Goal: Task Accomplishment & Management: Manage account settings

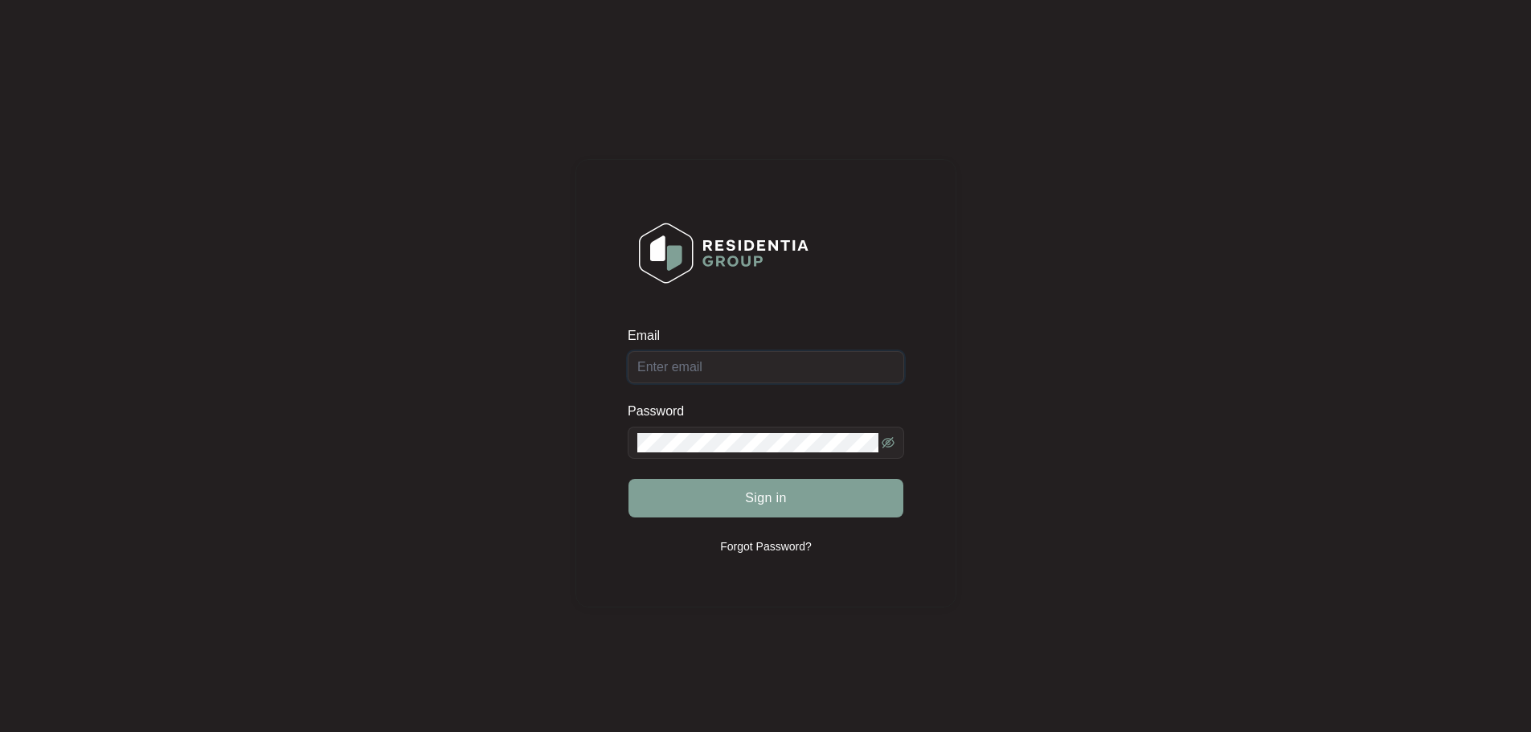
click at [754, 378] on input "Email" at bounding box center [766, 367] width 276 height 32
type input "[EMAIL_ADDRESS][DOMAIN_NAME]"
click at [792, 499] on button "Sign in" at bounding box center [765, 498] width 275 height 39
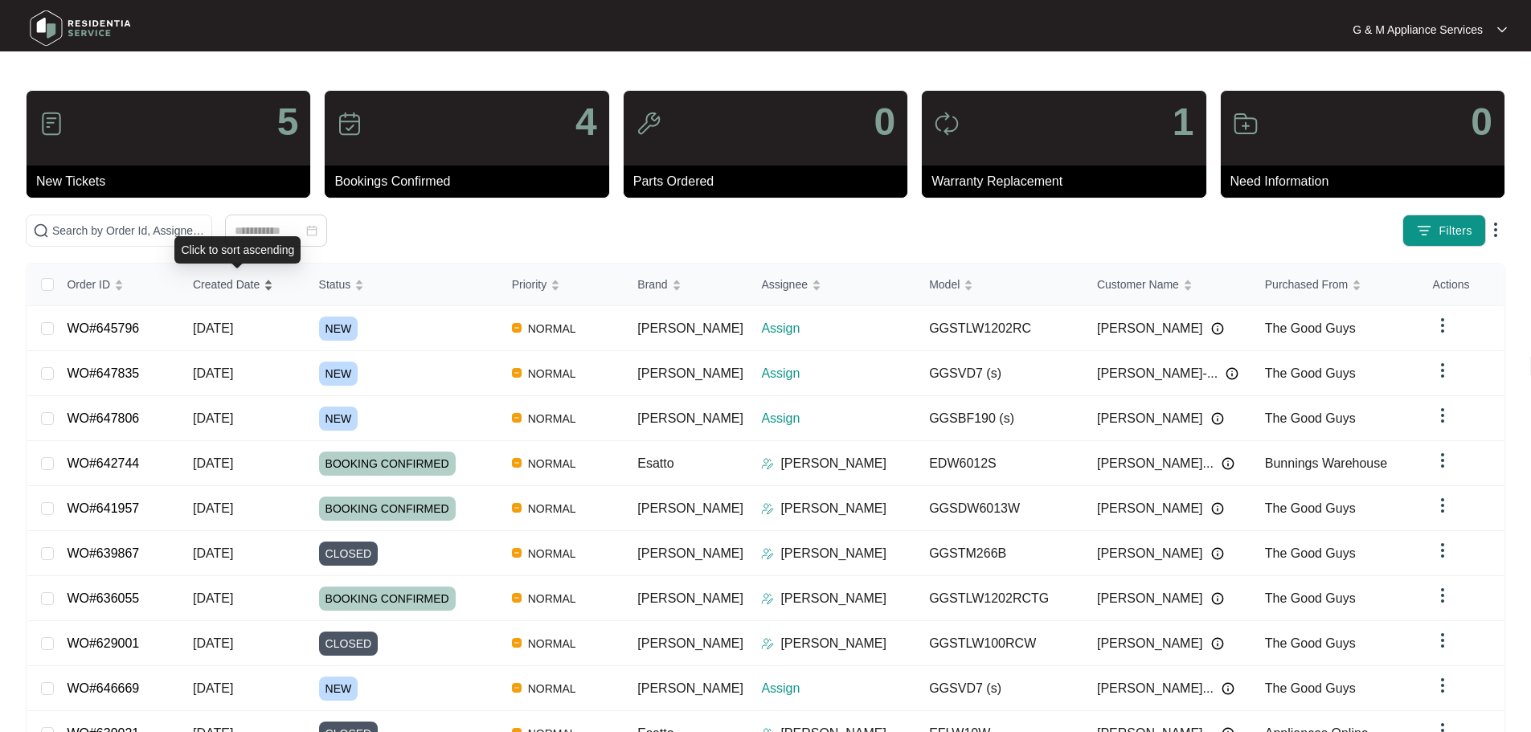
click at [251, 289] on span "Created Date" at bounding box center [226, 285] width 67 height 18
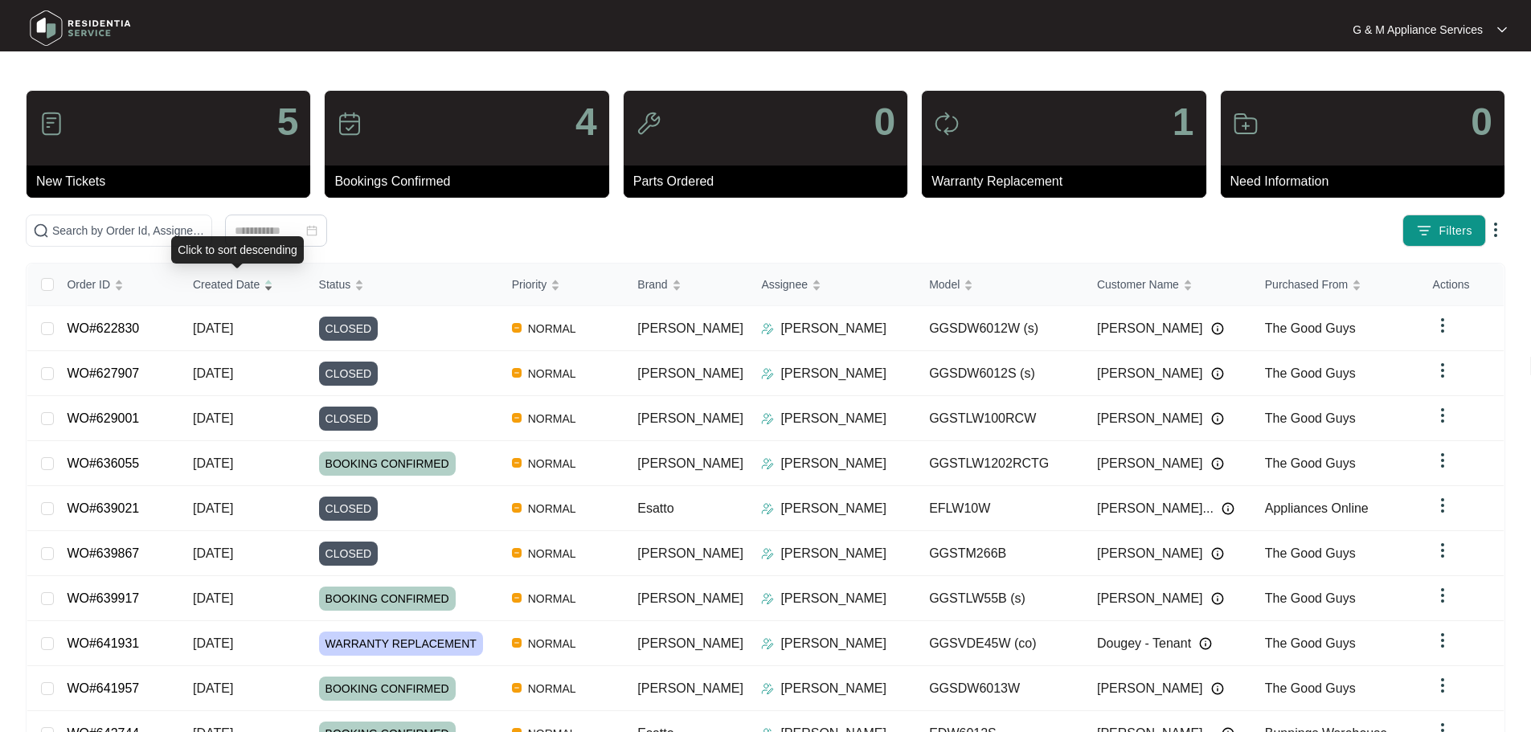
click at [251, 289] on span "Created Date" at bounding box center [226, 285] width 67 height 18
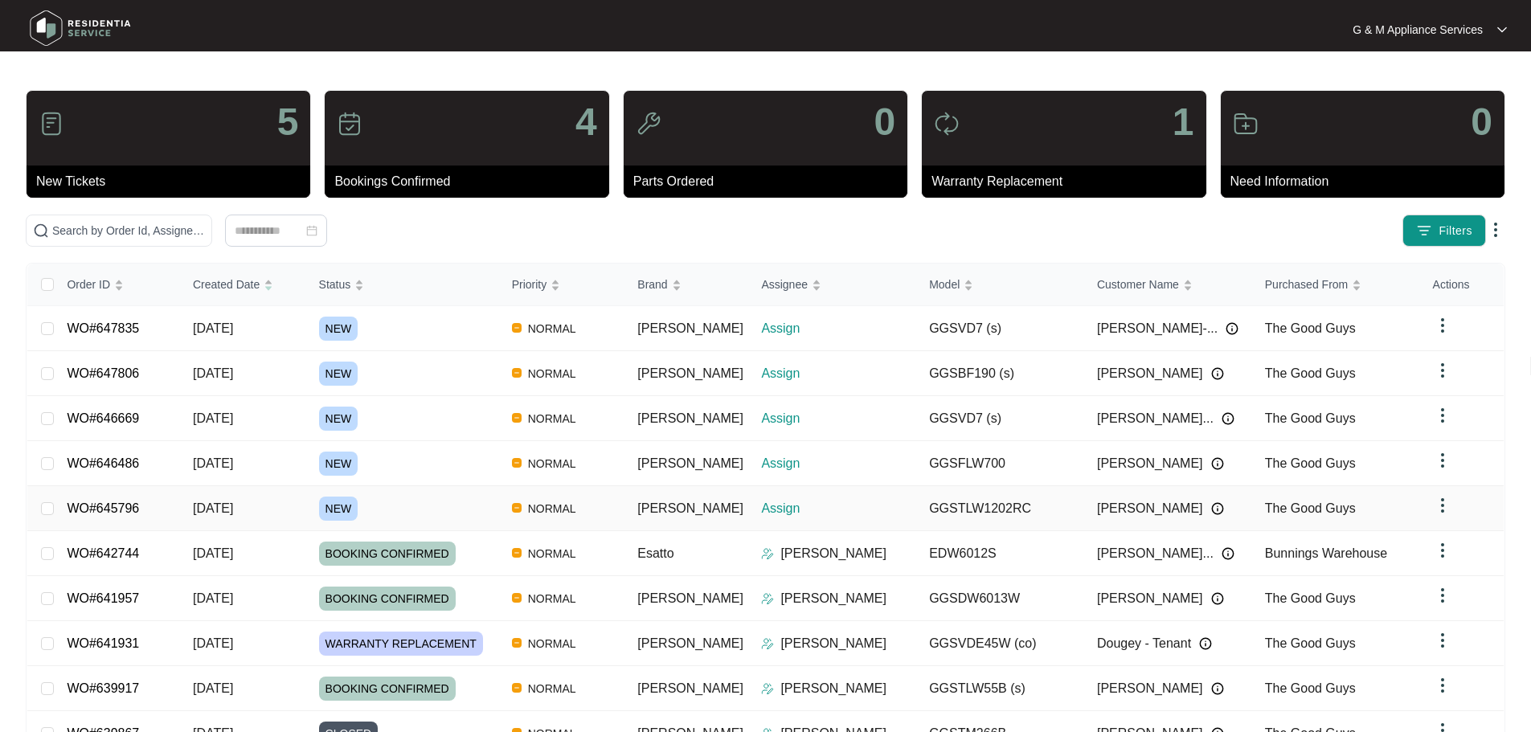
click at [134, 505] on link "WO#645796" at bounding box center [103, 508] width 72 height 14
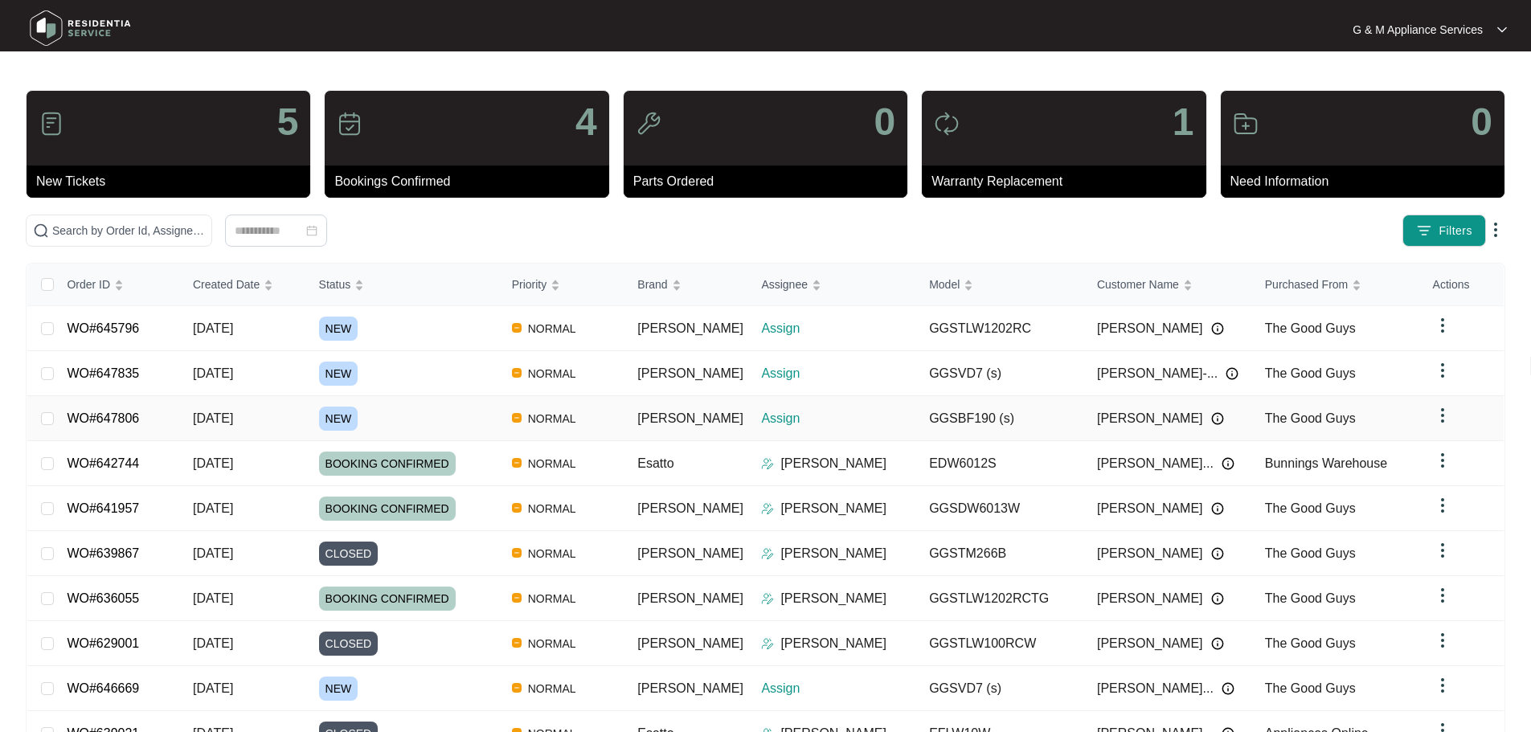
click at [107, 413] on link "WO#647806" at bounding box center [103, 418] width 72 height 14
click at [106, 371] on link "WO#647835" at bounding box center [103, 373] width 72 height 14
click at [117, 332] on link "WO#645796" at bounding box center [103, 328] width 72 height 14
click at [219, 291] on span "Created Date" at bounding box center [226, 285] width 67 height 18
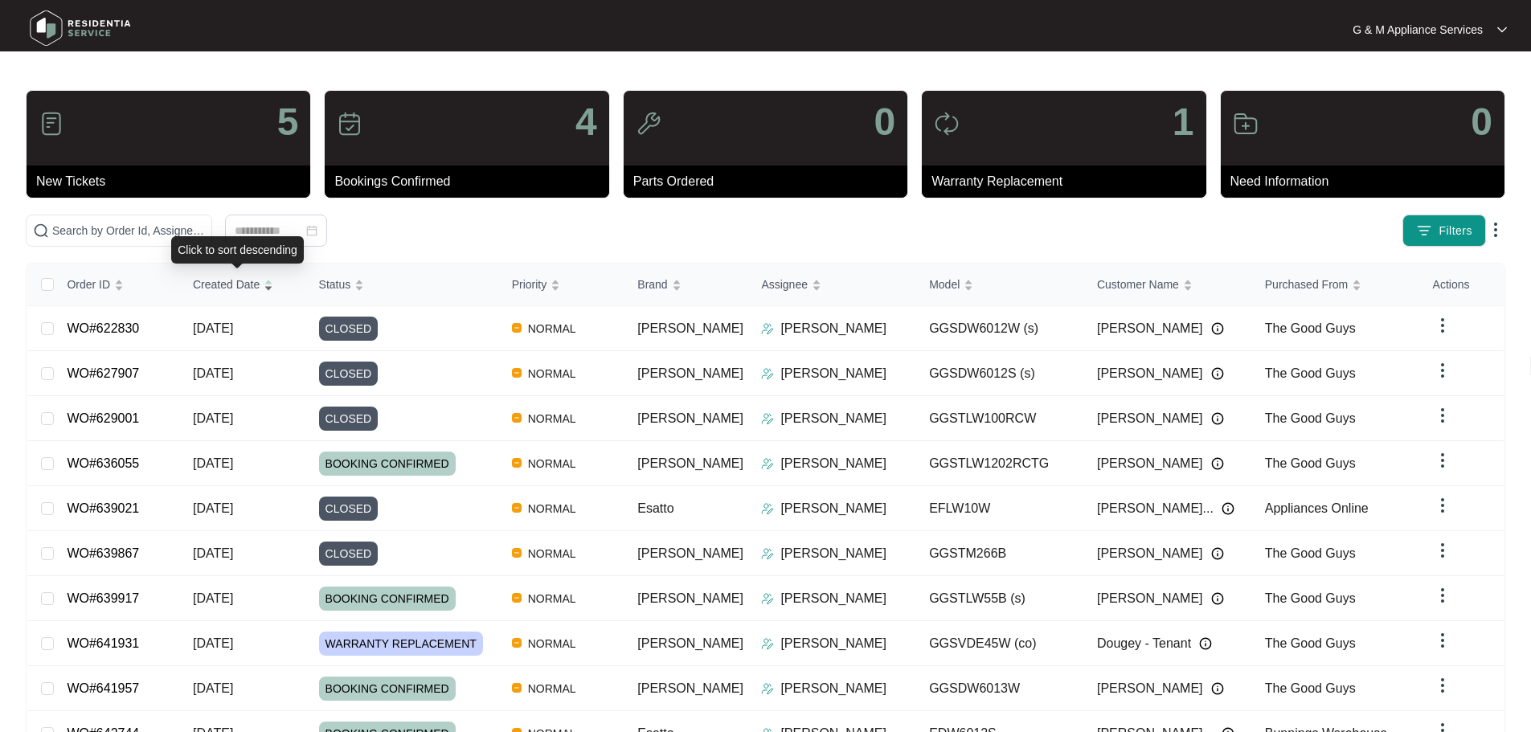
click at [219, 291] on span "Created Date" at bounding box center [226, 285] width 67 height 18
